Goal: Find specific page/section: Find specific page/section

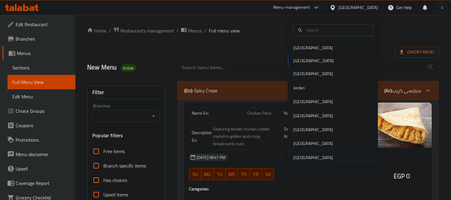
click at [298, 158] on div "[GEOGRAPHIC_DATA]" at bounding box center [313, 157] width 40 height 7
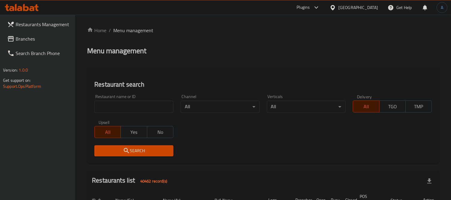
click at [130, 110] on input "search" at bounding box center [133, 107] width 79 height 12
paste input "[PERSON_NAME] Re"
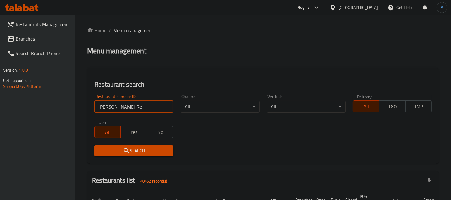
type input "[PERSON_NAME] Re"
click button "Search" at bounding box center [133, 150] width 79 height 11
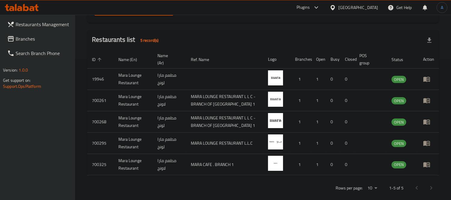
scroll to position [141, 0]
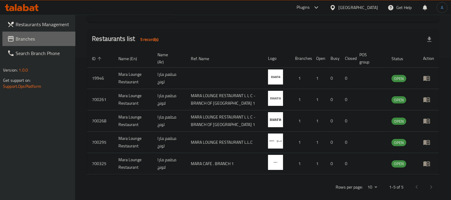
click at [35, 40] on span "Branches" at bounding box center [43, 38] width 55 height 7
